Goal: Download file/media

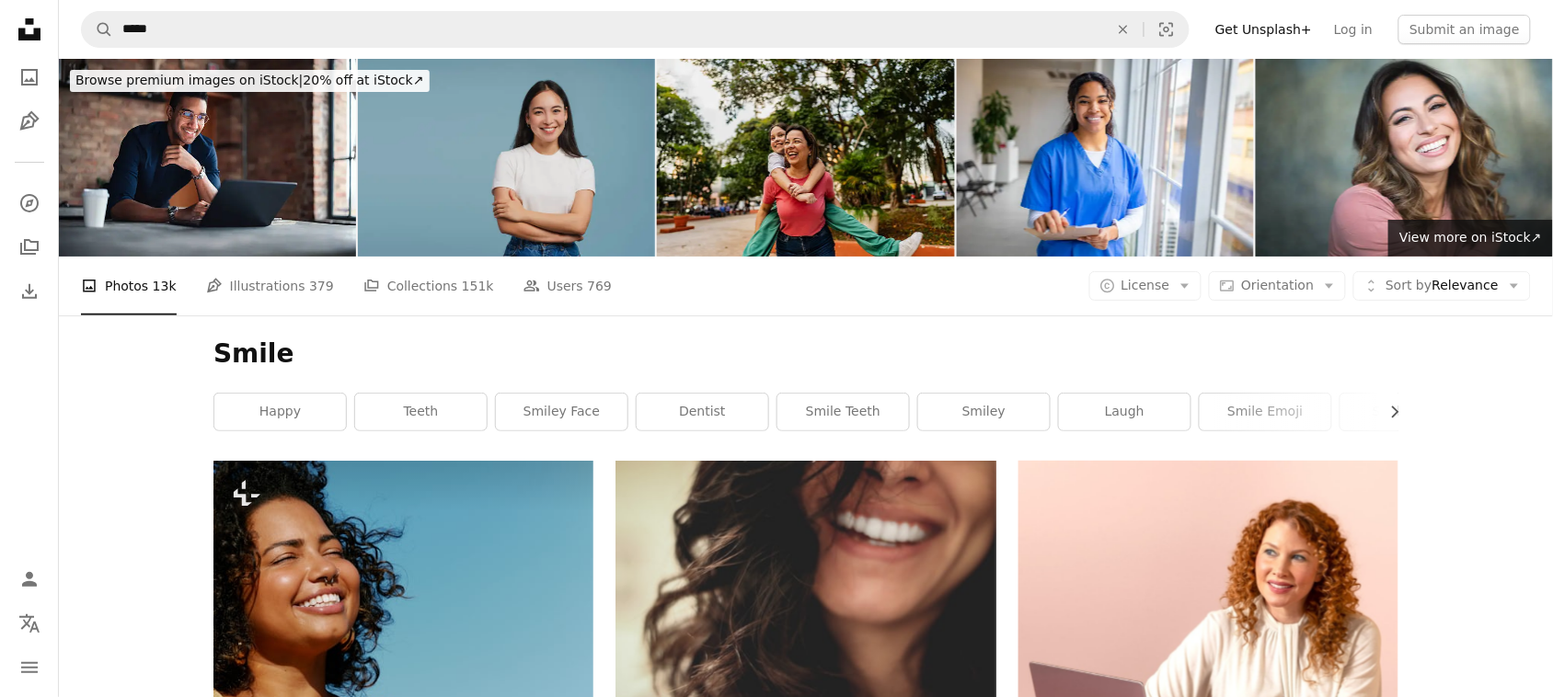
click at [558, 180] on img at bounding box center [506, 158] width 297 height 198
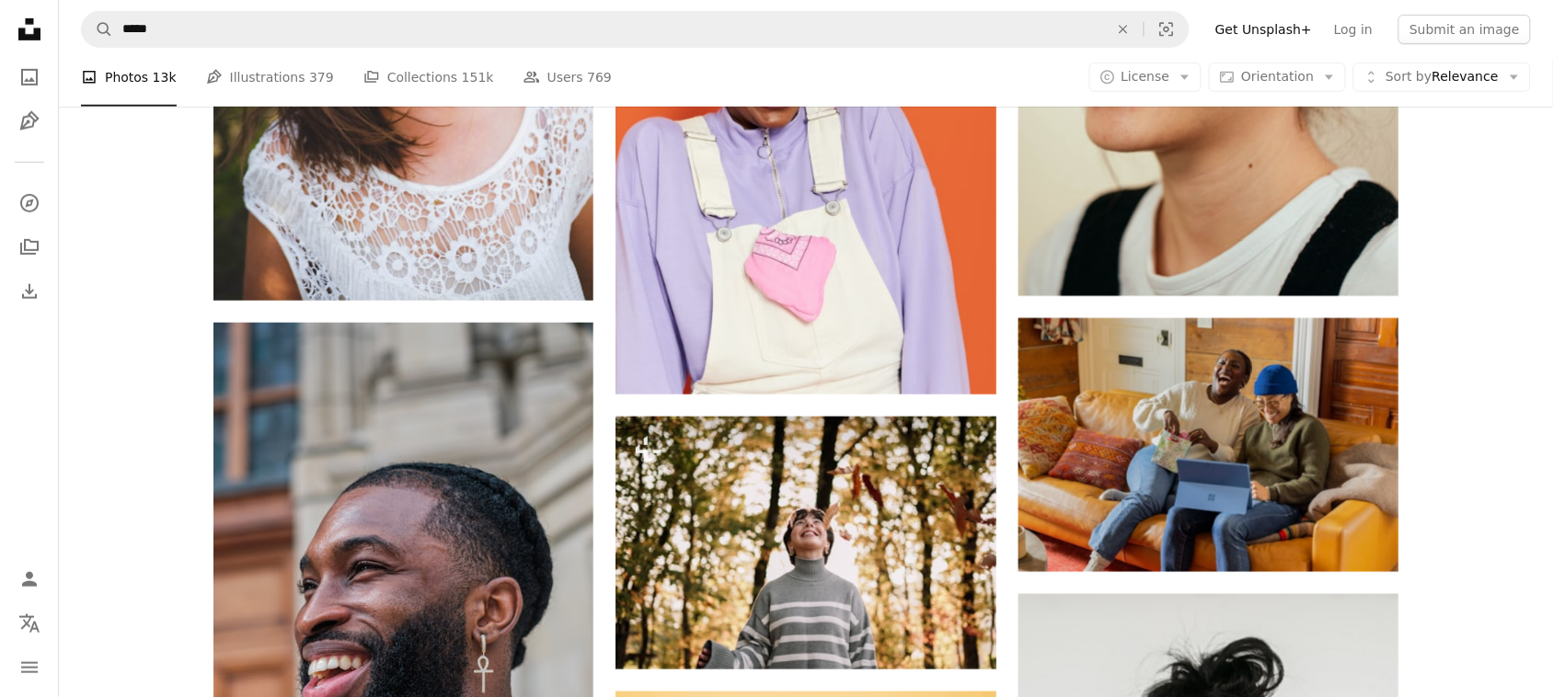
scroll to position [2987, 0]
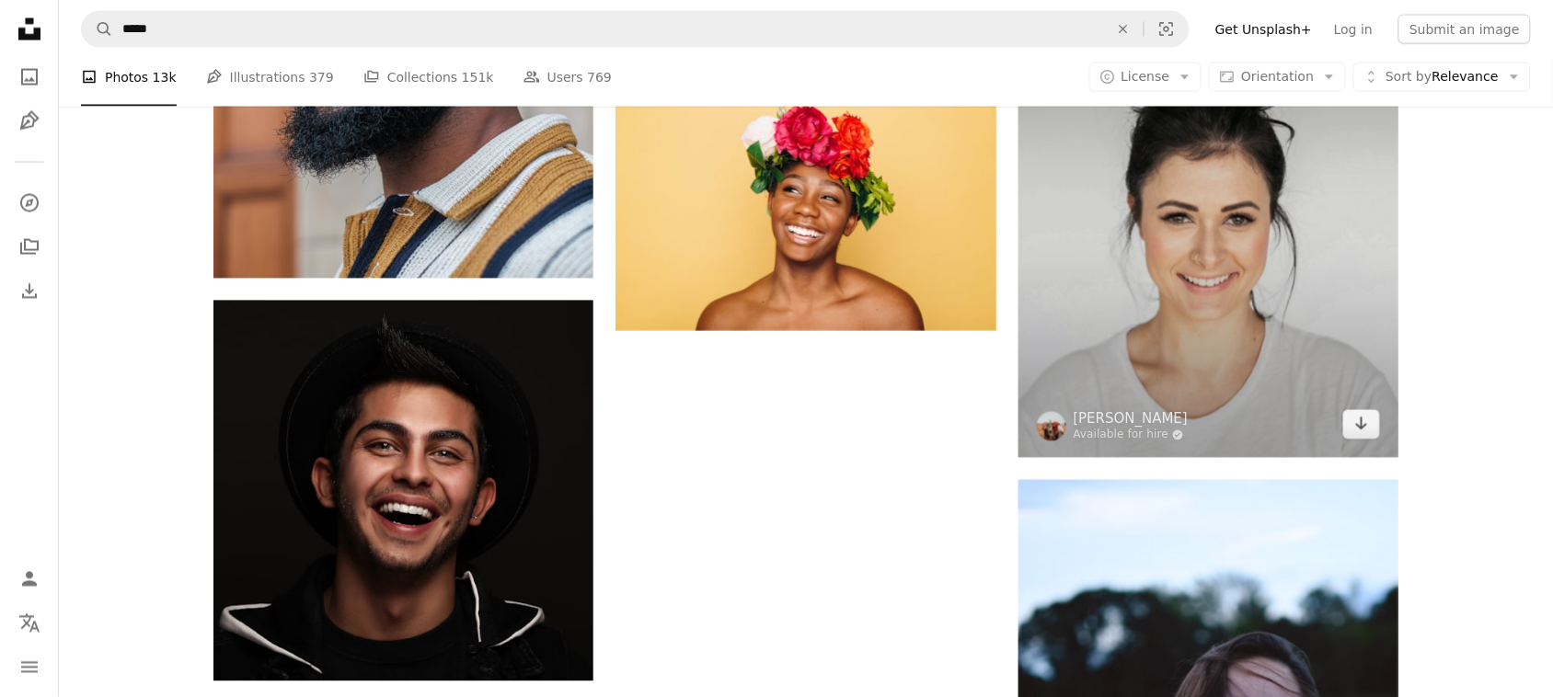
click at [1219, 313] on img at bounding box center [1209, 219] width 380 height 478
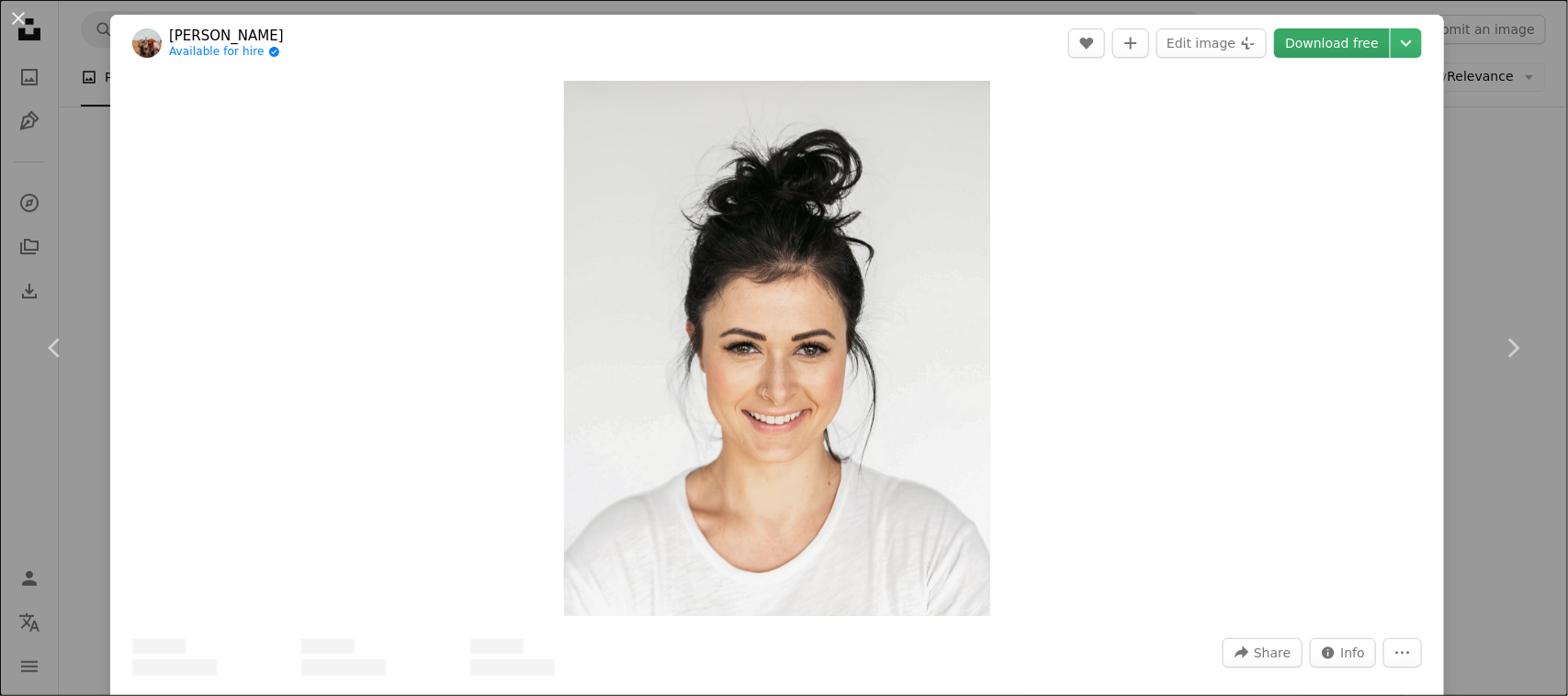
click at [1323, 53] on link "Download free" at bounding box center [1331, 43] width 116 height 29
